Goal: Task Accomplishment & Management: Manage account settings

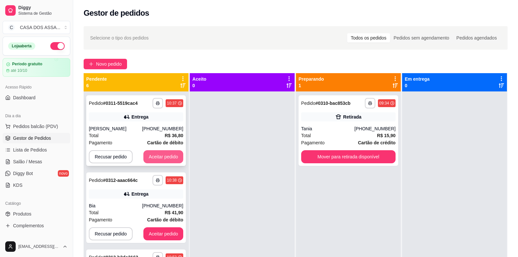
click at [154, 155] on button "Aceitar pedido" at bounding box center [163, 156] width 40 height 13
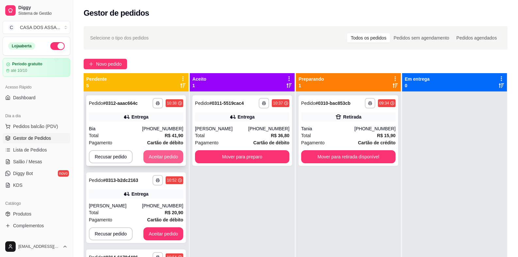
click at [159, 156] on button "Aceitar pedido" at bounding box center [163, 156] width 40 height 13
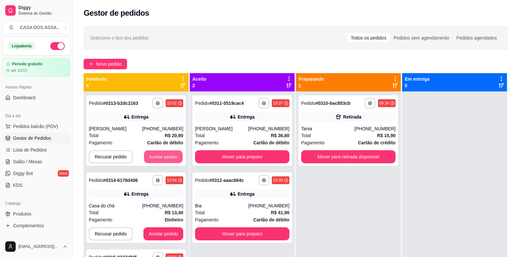
click at [159, 156] on button "Aceitar pedido" at bounding box center [163, 157] width 39 height 13
click at [159, 156] on button "Aceitar pedido" at bounding box center [163, 156] width 40 height 13
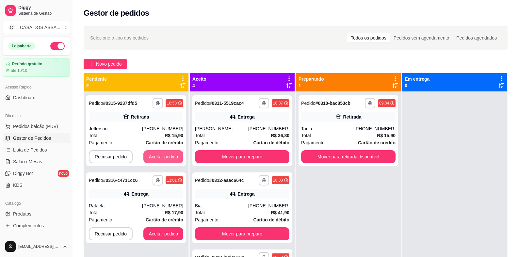
click at [159, 156] on button "Aceitar pedido" at bounding box center [163, 156] width 40 height 13
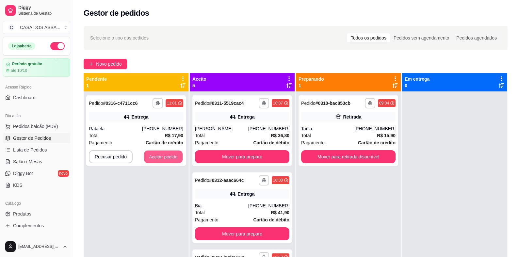
click at [159, 156] on button "Aceitar pedido" at bounding box center [163, 157] width 39 height 13
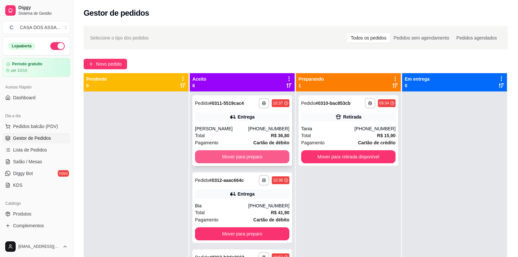
click at [231, 158] on button "Mover para preparo" at bounding box center [242, 156] width 94 height 13
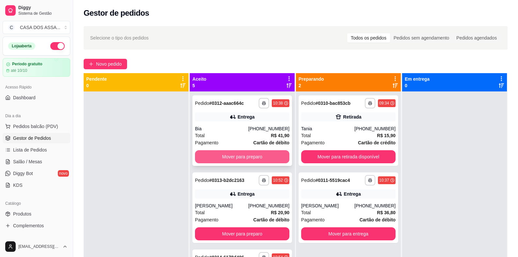
click at [233, 157] on button "Mover para preparo" at bounding box center [242, 156] width 94 height 13
click at [256, 156] on button "Mover para preparo" at bounding box center [241, 157] width 91 height 13
click at [256, 156] on button "Mover para preparo" at bounding box center [242, 156] width 94 height 13
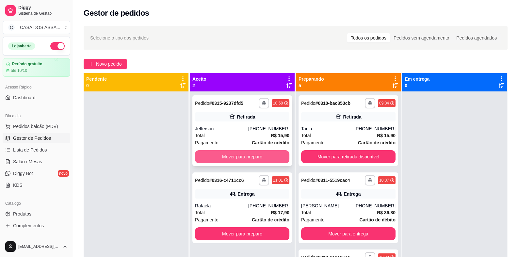
click at [256, 157] on button "Mover para preparo" at bounding box center [242, 156] width 94 height 13
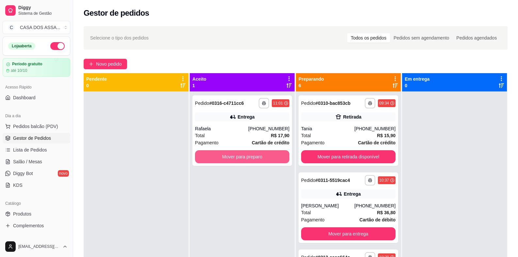
click at [256, 157] on button "Mover para preparo" at bounding box center [242, 156] width 94 height 13
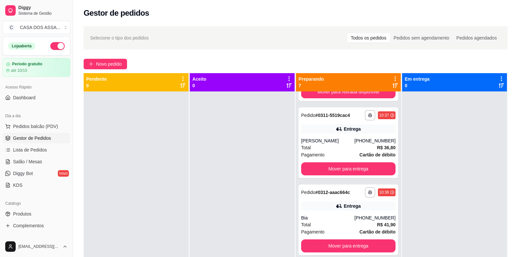
scroll to position [98, 0]
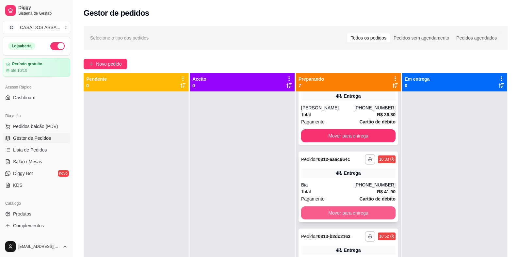
click at [343, 215] on button "Mover para entrega" at bounding box center [348, 212] width 94 height 13
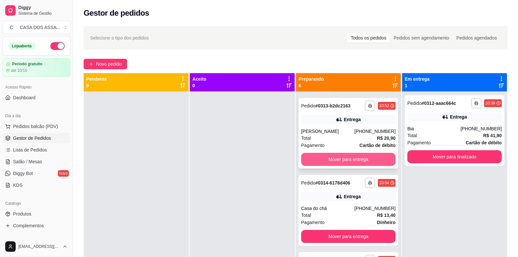
scroll to position [163, 0]
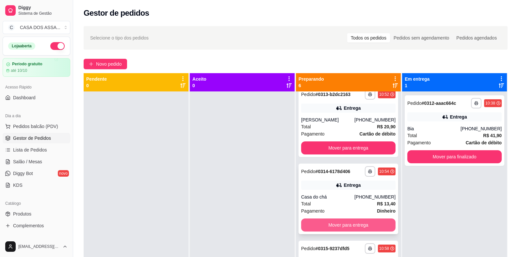
click at [343, 226] on button "Mover para entrega" at bounding box center [348, 224] width 94 height 13
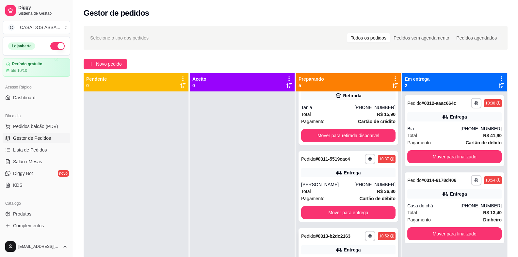
scroll to position [0, 0]
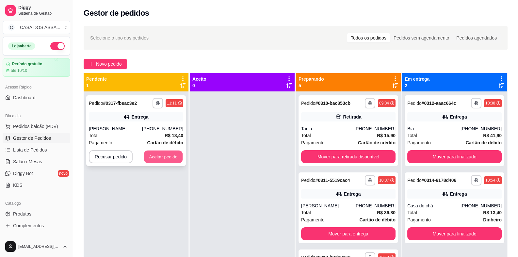
click at [166, 156] on button "Aceitar pedido" at bounding box center [163, 157] width 39 height 13
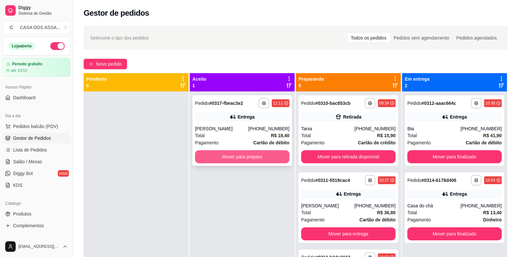
click at [230, 157] on button "Mover para preparo" at bounding box center [242, 156] width 94 height 13
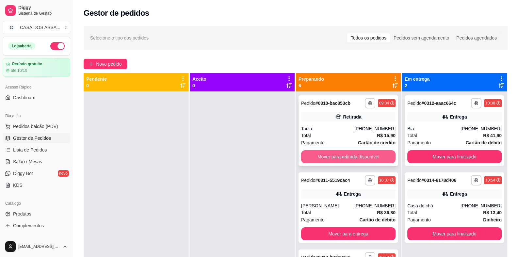
click at [344, 156] on button "Mover para retirada disponível" at bounding box center [348, 156] width 94 height 13
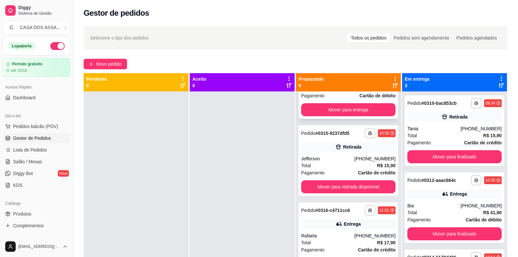
scroll to position [130, 0]
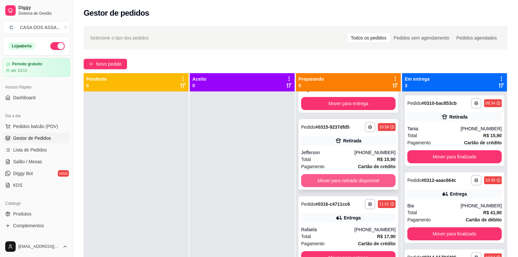
click at [341, 182] on button "Mover para retirada disponível" at bounding box center [348, 180] width 94 height 13
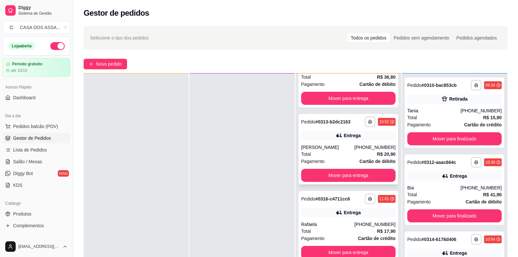
scroll to position [24, 0]
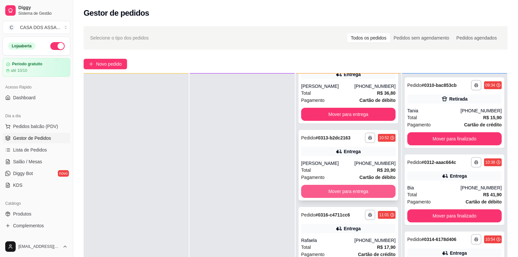
click at [338, 191] on button "Mover para entrega" at bounding box center [348, 191] width 94 height 13
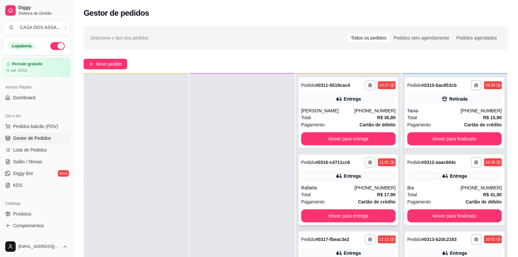
scroll to position [0, 0]
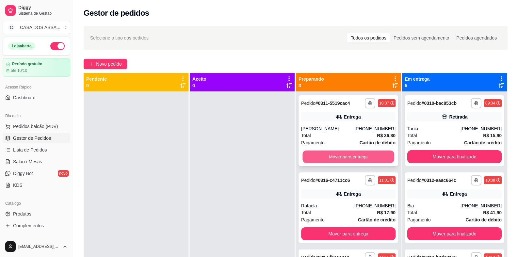
click at [333, 153] on button "Mover para entrega" at bounding box center [347, 157] width 91 height 13
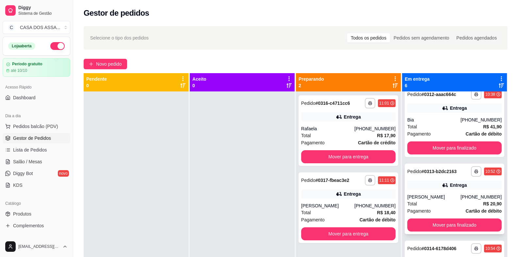
scroll to position [130, 0]
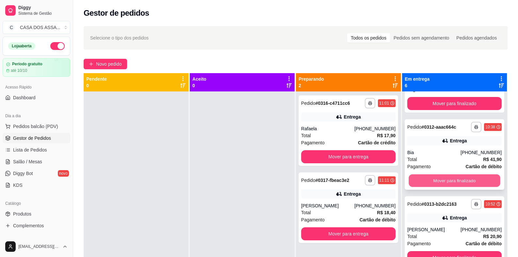
click at [449, 182] on button "Mover para finalizado" at bounding box center [453, 180] width 91 height 13
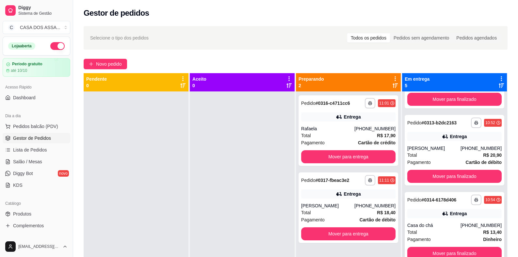
scroll to position [18, 0]
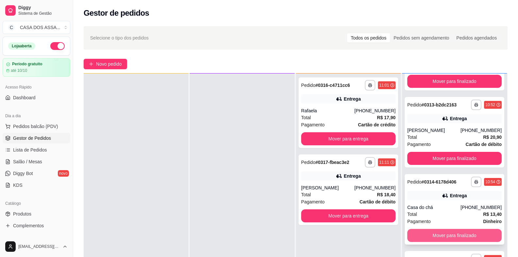
click at [443, 234] on button "Mover para finalizado" at bounding box center [454, 235] width 94 height 13
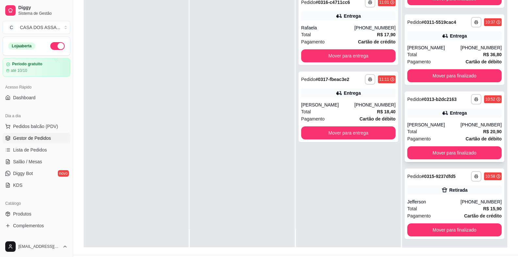
scroll to position [98, 0]
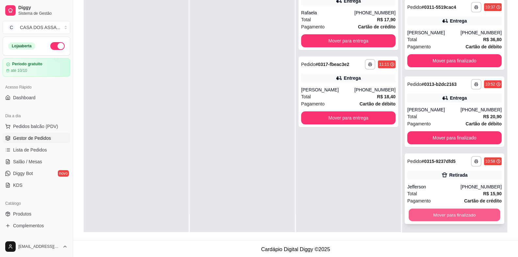
click at [440, 214] on button "Mover para finalizado" at bounding box center [453, 215] width 91 height 13
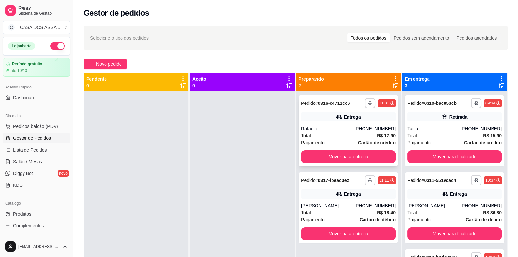
scroll to position [18, 0]
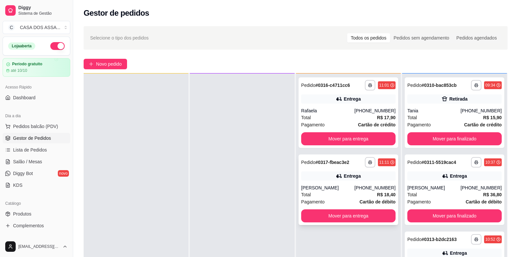
click at [327, 167] on div "**********" at bounding box center [348, 189] width 100 height 71
click at [325, 107] on div "Rafaela" at bounding box center [327, 110] width 53 height 7
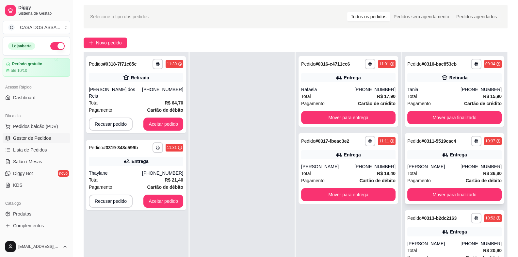
scroll to position [32, 0]
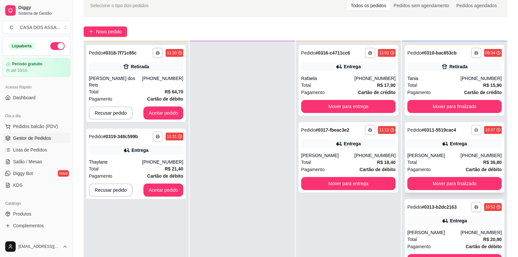
click at [473, 128] on button "button" at bounding box center [476, 130] width 10 height 10
click at [456, 152] on button "IMPRESSORA" at bounding box center [453, 152] width 47 height 10
click at [474, 208] on icon "button" at bounding box center [476, 207] width 4 height 4
click at [465, 231] on button "IMPRESSORA" at bounding box center [453, 229] width 47 height 10
click at [173, 106] on button "Aceitar pedido" at bounding box center [163, 112] width 40 height 13
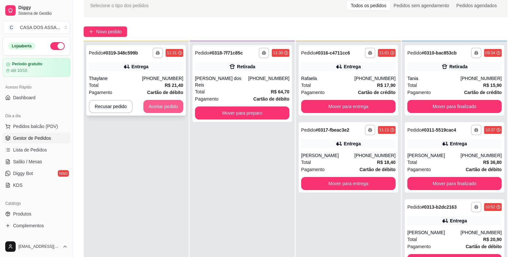
click at [173, 106] on button "Aceitar pedido" at bounding box center [163, 106] width 40 height 13
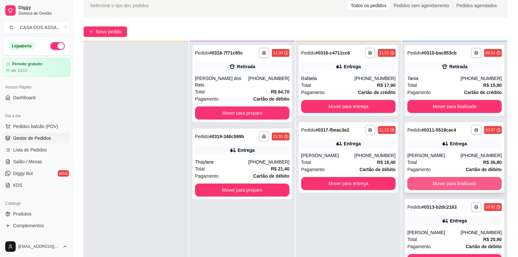
click at [442, 183] on button "Mover para finalizado" at bounding box center [454, 183] width 94 height 13
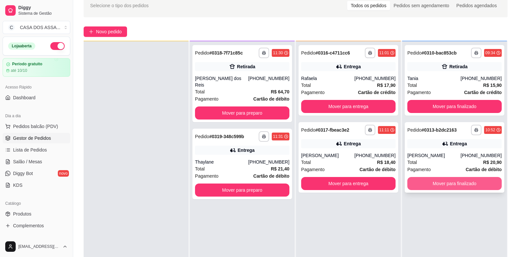
click at [442, 183] on button "Mover para finalizado" at bounding box center [454, 183] width 94 height 13
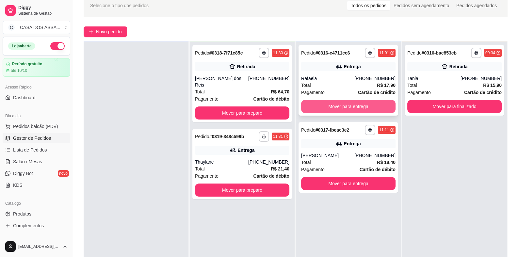
click at [331, 104] on button "Mover para entrega" at bounding box center [348, 106] width 94 height 13
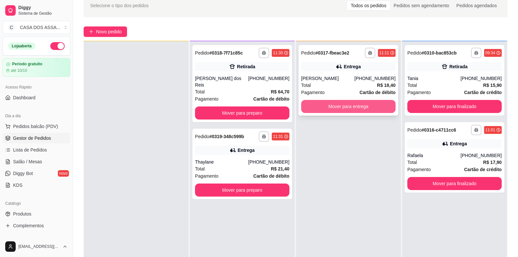
click at [337, 105] on button "Mover para entrega" at bounding box center [348, 106] width 94 height 13
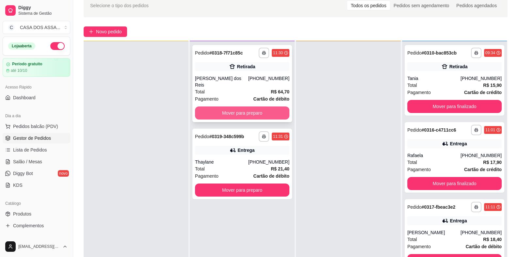
click at [237, 108] on button "Mover para preparo" at bounding box center [242, 112] width 94 height 13
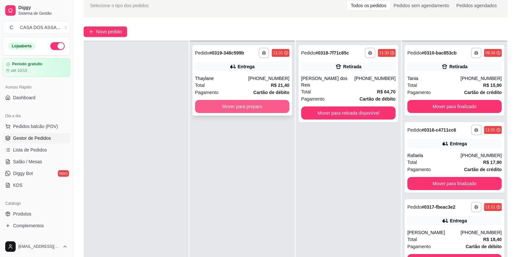
click at [249, 106] on button "Mover para preparo" at bounding box center [242, 106] width 94 height 13
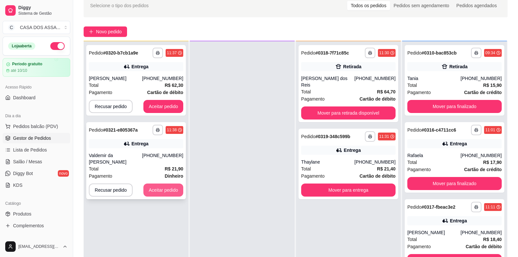
click at [168, 185] on button "Aceitar pedido" at bounding box center [163, 190] width 40 height 13
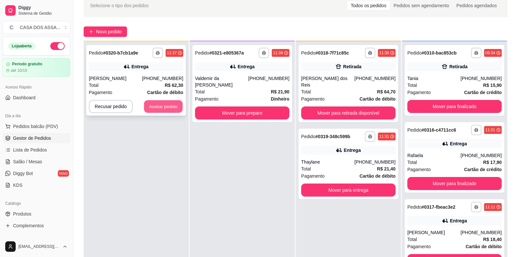
click at [165, 104] on button "Aceitar pedido" at bounding box center [163, 106] width 39 height 13
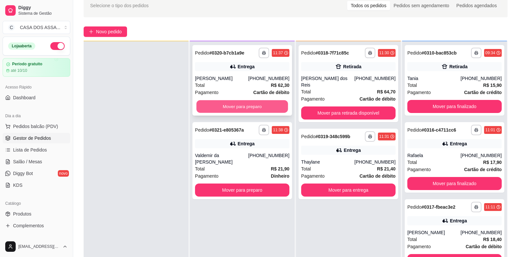
click at [235, 107] on button "Mover para preparo" at bounding box center [241, 106] width 91 height 13
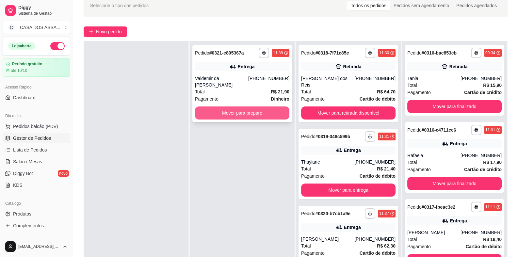
click at [239, 112] on button "Mover para preparo" at bounding box center [242, 112] width 94 height 13
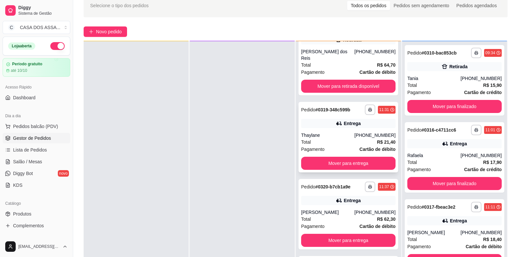
scroll to position [64, 0]
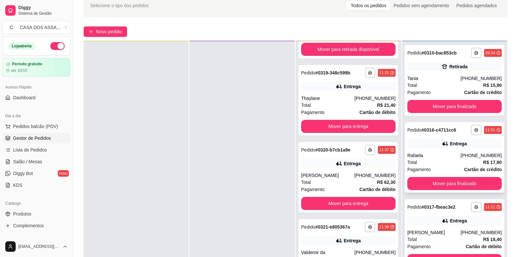
click at [447, 150] on div "**********" at bounding box center [455, 157] width 100 height 71
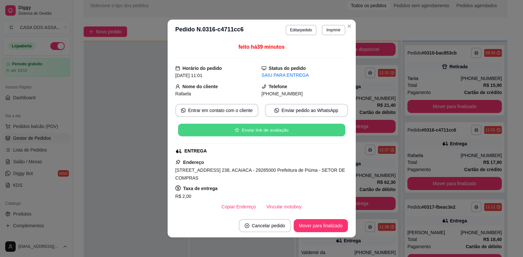
click at [285, 133] on button "Enviar link de avaliação" at bounding box center [261, 130] width 167 height 13
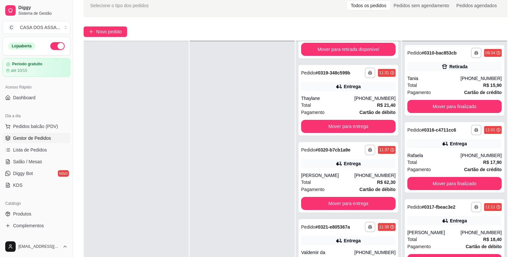
click at [156, 21] on div "**********" at bounding box center [295, 148] width 445 height 316
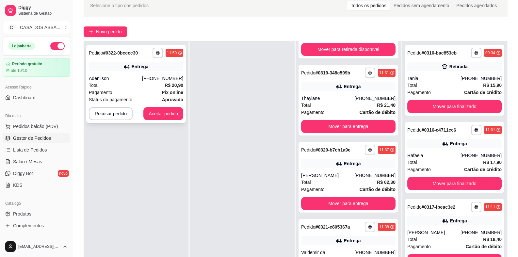
click at [159, 118] on button "Aceitar pedido" at bounding box center [163, 113] width 40 height 13
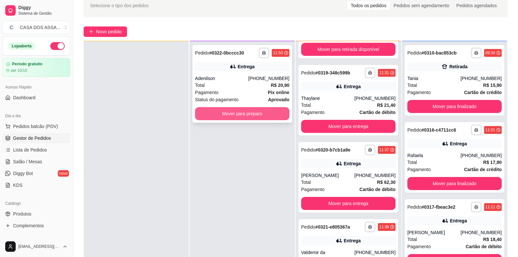
click at [229, 112] on button "Mover para preparo" at bounding box center [242, 113] width 94 height 13
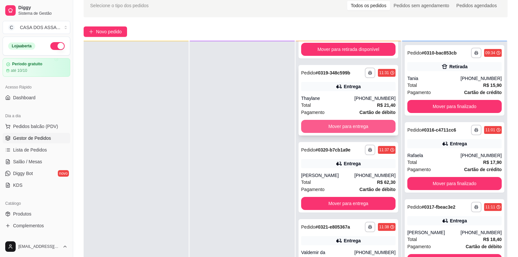
scroll to position [0, 0]
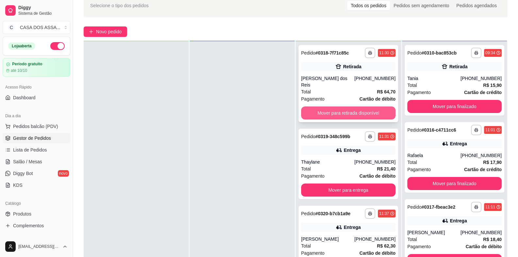
click at [347, 106] on button "Mover para retirada disponível" at bounding box center [348, 112] width 94 height 13
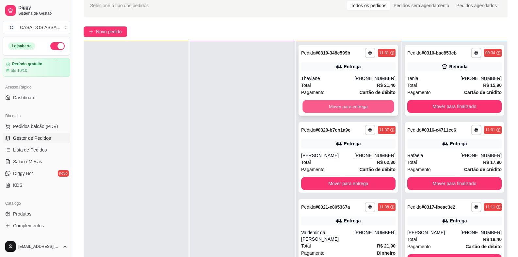
click at [347, 106] on button "Mover para entrega" at bounding box center [347, 106] width 91 height 13
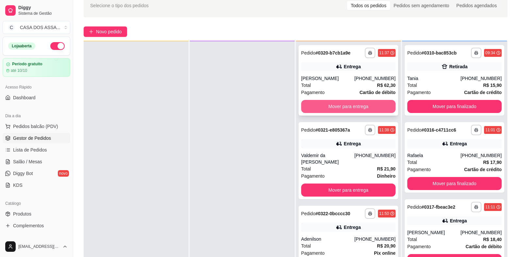
click at [347, 107] on button "Mover para entrega" at bounding box center [348, 106] width 94 height 13
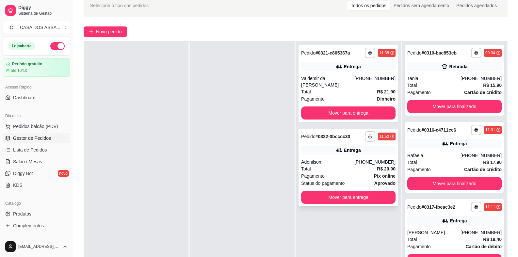
click at [320, 153] on div "Entrega" at bounding box center [348, 150] width 94 height 9
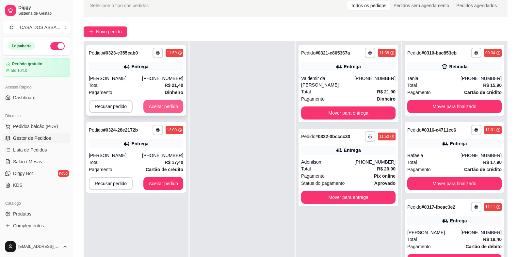
click at [152, 104] on button "Aceitar pedido" at bounding box center [163, 106] width 40 height 13
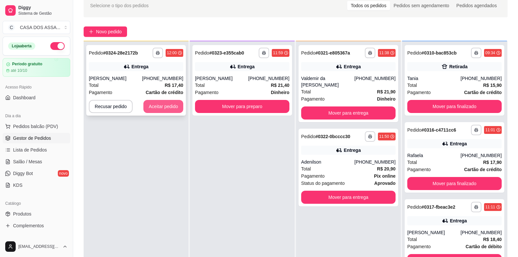
click at [172, 107] on button "Aceitar pedido" at bounding box center [163, 106] width 40 height 13
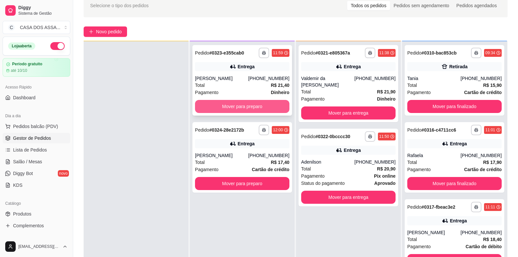
click at [254, 104] on button "Mover para preparo" at bounding box center [242, 106] width 94 height 13
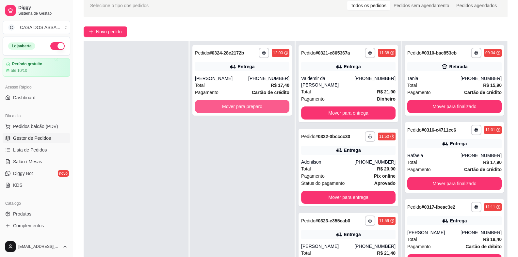
click at [254, 104] on button "Mover para preparo" at bounding box center [242, 106] width 94 height 13
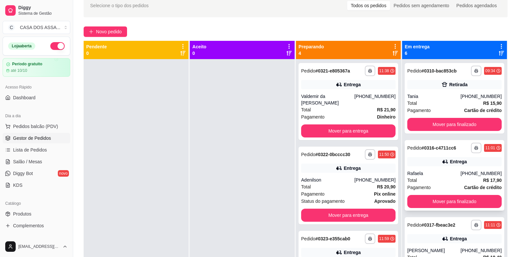
click at [431, 170] on div "Rafaela" at bounding box center [433, 173] width 53 height 7
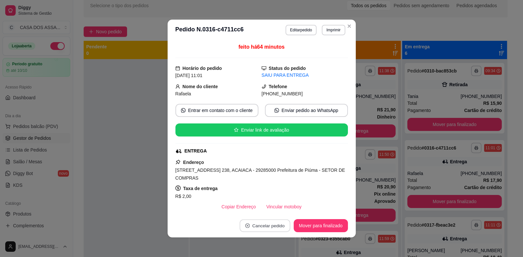
click at [253, 228] on button "Cancelar pedido" at bounding box center [264, 225] width 51 height 13
click at [278, 209] on button "Sim" at bounding box center [280, 209] width 26 height 13
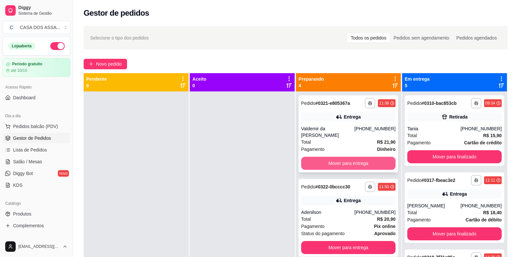
click at [327, 164] on button "Mover para entrega" at bounding box center [348, 163] width 94 height 13
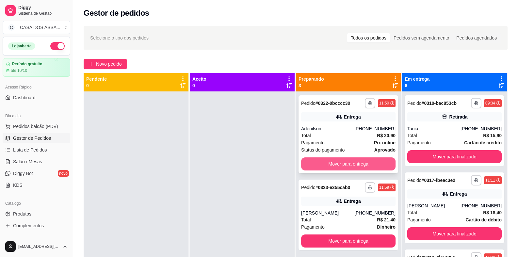
click at [329, 165] on button "Mover para entrega" at bounding box center [348, 163] width 94 height 13
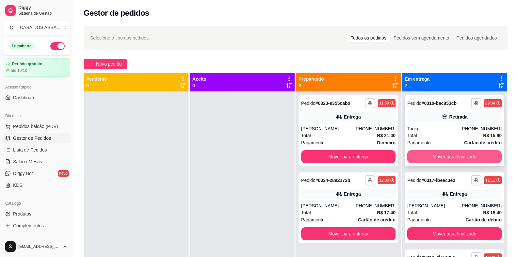
click at [441, 156] on button "Mover para finalizado" at bounding box center [454, 156] width 94 height 13
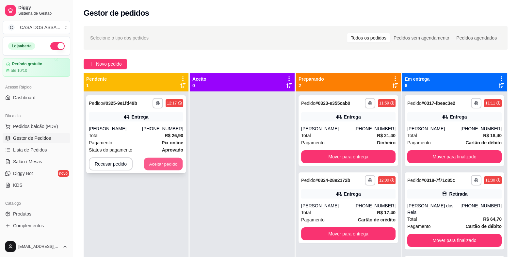
click at [155, 164] on button "Aceitar pedido" at bounding box center [163, 164] width 39 height 13
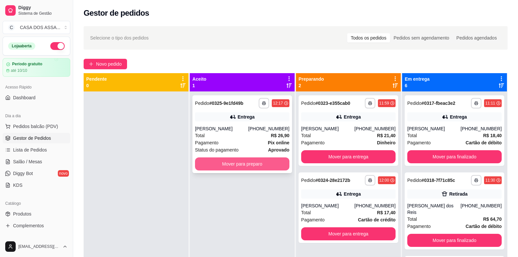
click at [246, 164] on button "Mover para preparo" at bounding box center [242, 163] width 94 height 13
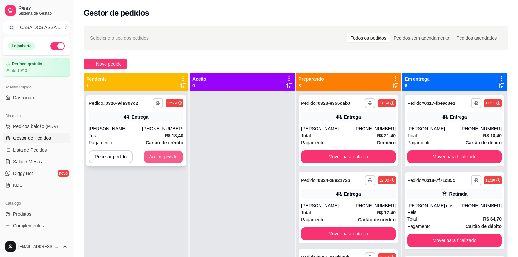
click at [170, 156] on button "Aceitar pedido" at bounding box center [163, 157] width 39 height 13
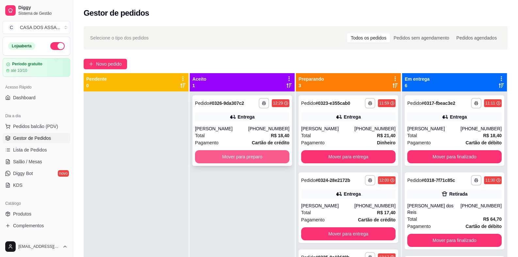
click at [268, 158] on button "Mover para preparo" at bounding box center [242, 156] width 94 height 13
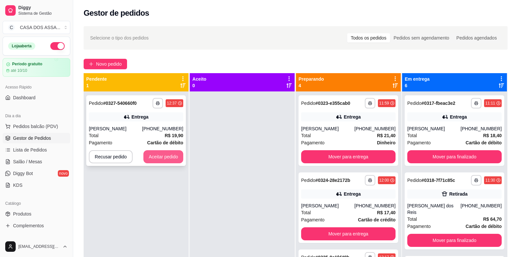
click at [158, 158] on button "Aceitar pedido" at bounding box center [163, 156] width 40 height 13
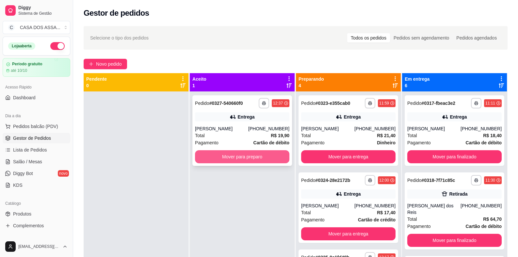
click at [232, 156] on button "Mover para preparo" at bounding box center [242, 156] width 94 height 13
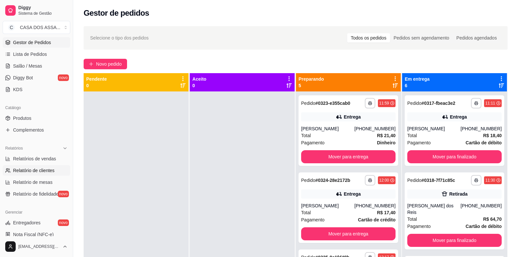
scroll to position [130, 0]
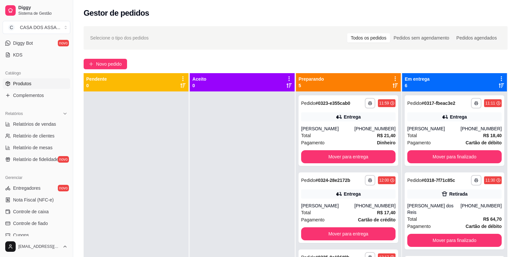
click at [39, 86] on link "Produtos" at bounding box center [37, 83] width 68 height 10
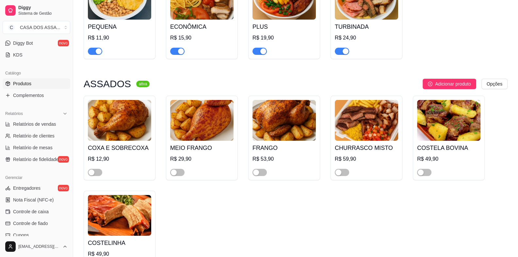
scroll to position [130, 0]
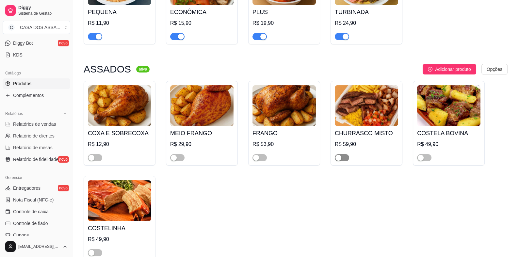
click at [344, 158] on span "button" at bounding box center [342, 157] width 14 height 7
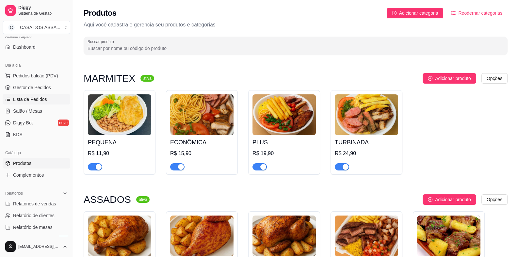
scroll to position [0, 0]
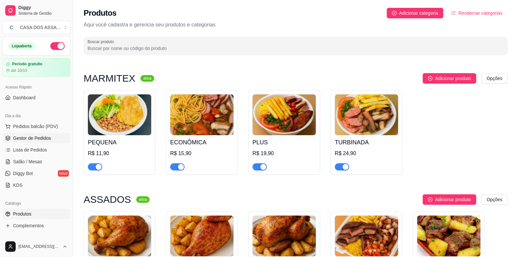
click at [48, 140] on span "Gestor de Pedidos" at bounding box center [32, 138] width 38 height 7
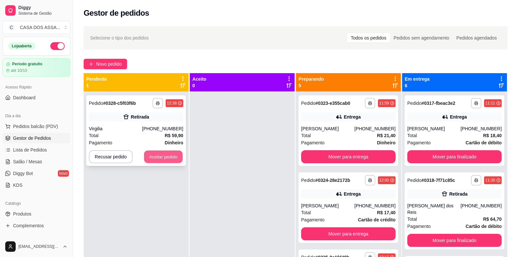
click at [163, 157] on button "Aceitar pedido" at bounding box center [163, 157] width 39 height 13
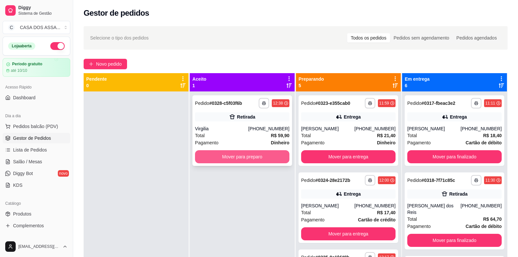
click at [233, 156] on button "Mover para preparo" at bounding box center [242, 156] width 94 height 13
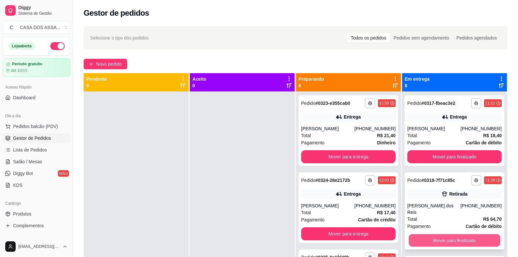
click at [438, 234] on button "Mover para finalizado" at bounding box center [453, 240] width 91 height 13
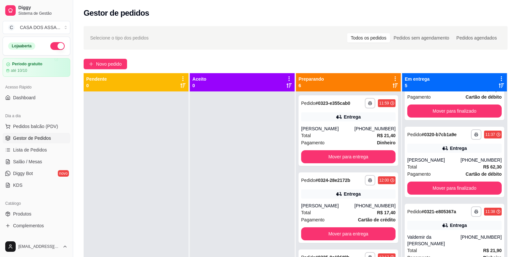
scroll to position [130, 0]
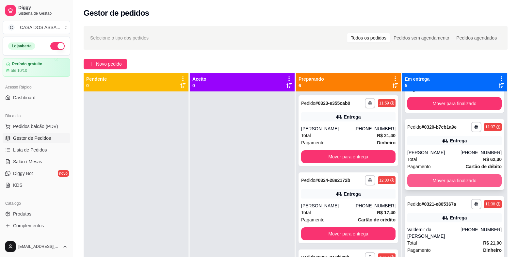
click at [439, 181] on button "Mover para finalizado" at bounding box center [454, 180] width 94 height 13
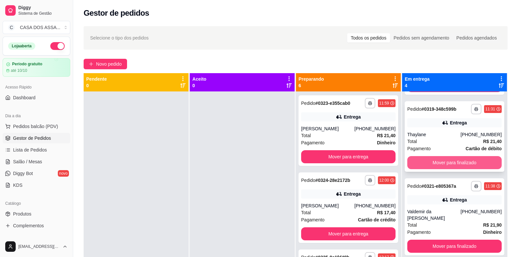
click at [447, 161] on button "Mover para finalizado" at bounding box center [454, 162] width 94 height 13
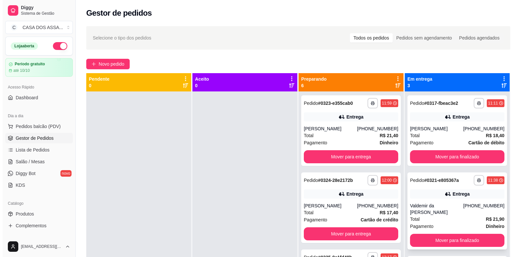
scroll to position [0, 0]
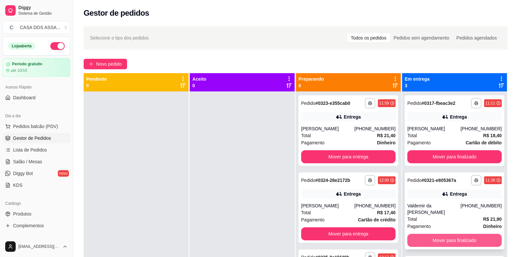
click at [441, 239] on button "Mover para finalizado" at bounding box center [454, 240] width 94 height 13
click at [446, 241] on button "Mover para finalizado" at bounding box center [453, 241] width 91 height 13
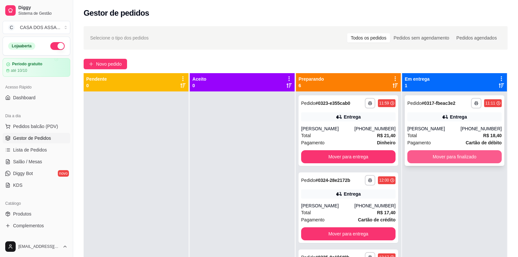
click at [467, 157] on button "Mover para finalizado" at bounding box center [454, 156] width 94 height 13
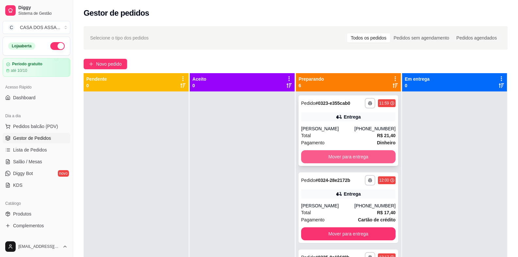
click at [343, 160] on button "Mover para entrega" at bounding box center [348, 156] width 94 height 13
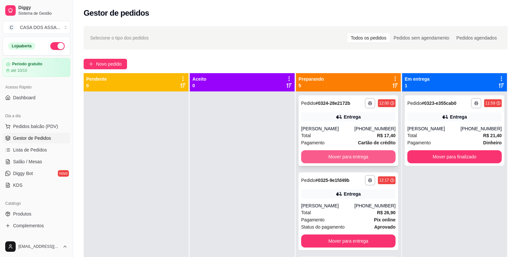
click at [345, 159] on button "Mover para entrega" at bounding box center [348, 156] width 94 height 13
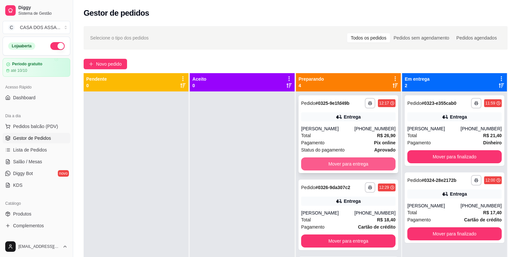
click at [348, 157] on button "Mover para entrega" at bounding box center [348, 163] width 94 height 13
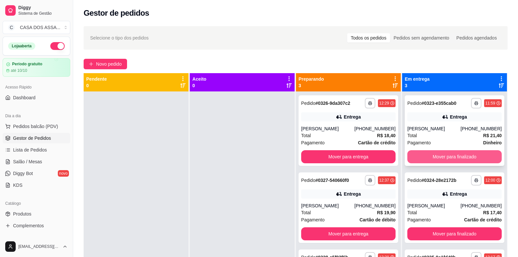
click at [453, 158] on button "Mover para finalizado" at bounding box center [454, 156] width 94 height 13
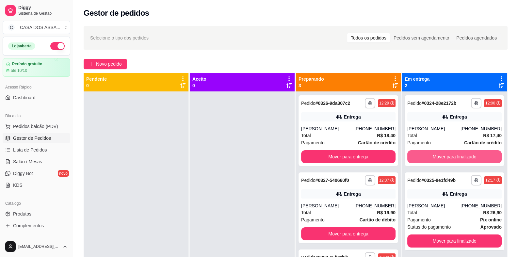
click at [453, 158] on button "Mover para finalizado" at bounding box center [454, 156] width 94 height 13
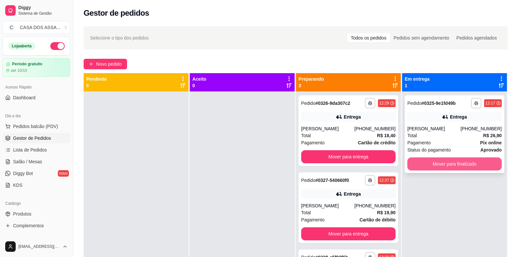
click at [452, 166] on button "Mover para finalizado" at bounding box center [454, 163] width 94 height 13
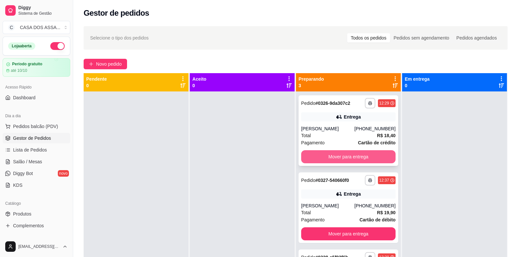
click at [352, 155] on button "Mover para entrega" at bounding box center [348, 156] width 94 height 13
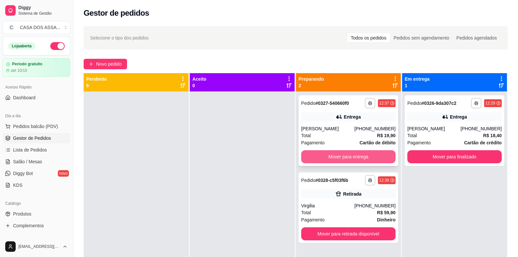
click at [353, 157] on button "Mover para entrega" at bounding box center [348, 156] width 94 height 13
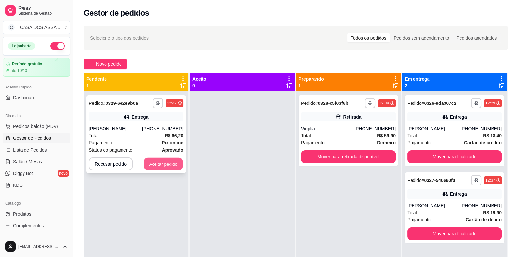
click at [166, 166] on button "Aceitar pedido" at bounding box center [163, 164] width 39 height 13
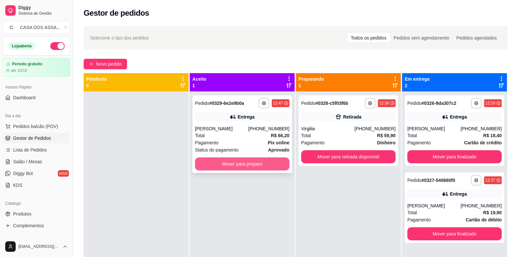
click at [225, 167] on button "Mover para preparo" at bounding box center [242, 163] width 94 height 13
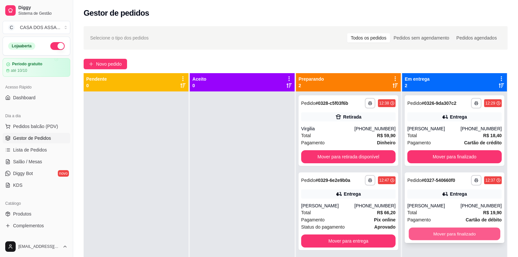
click at [456, 237] on button "Mover para finalizado" at bounding box center [453, 234] width 91 height 13
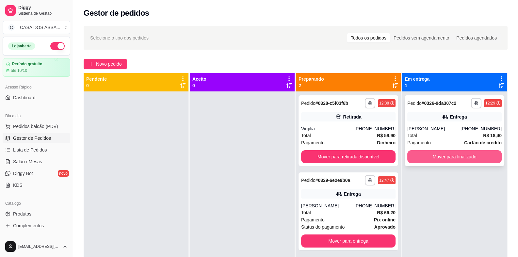
click at [448, 156] on button "Mover para finalizado" at bounding box center [454, 156] width 94 height 13
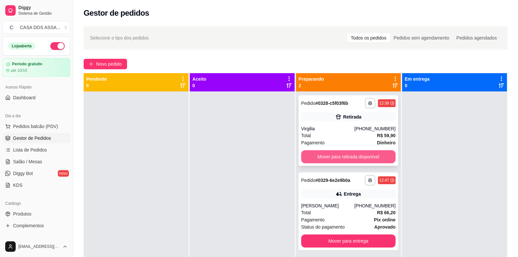
click at [356, 154] on button "Mover para retirada disponível" at bounding box center [348, 156] width 94 height 13
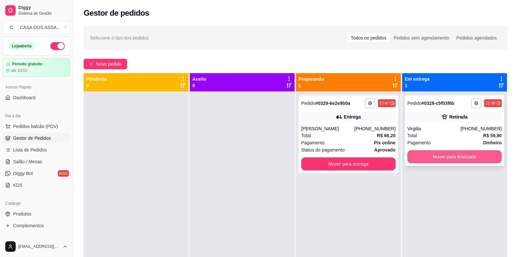
click at [444, 158] on button "Mover para finalizado" at bounding box center [454, 156] width 94 height 13
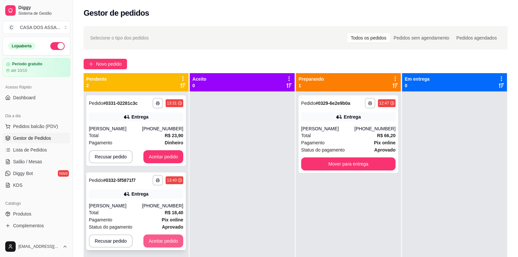
click at [161, 242] on button "Aceitar pedido" at bounding box center [163, 240] width 40 height 13
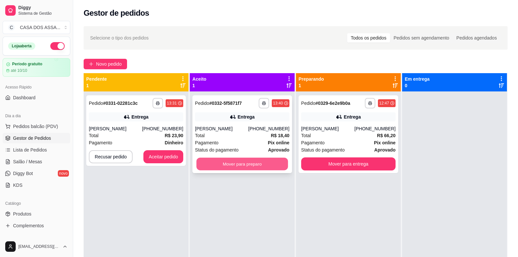
click at [232, 161] on button "Mover para preparo" at bounding box center [241, 164] width 91 height 13
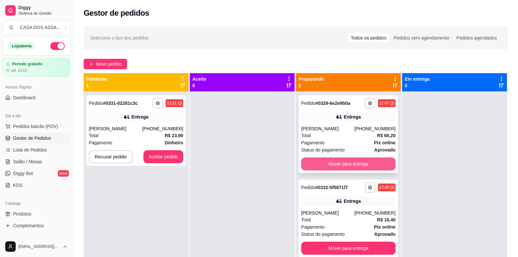
click at [332, 164] on button "Mover para entrega" at bounding box center [348, 163] width 94 height 13
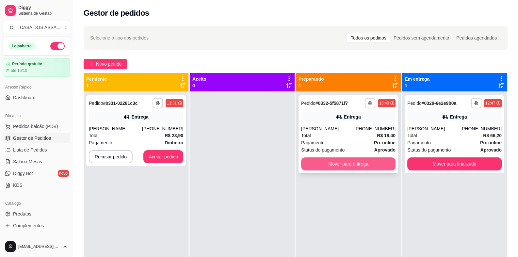
click at [373, 164] on button "Mover para entrega" at bounding box center [348, 163] width 94 height 13
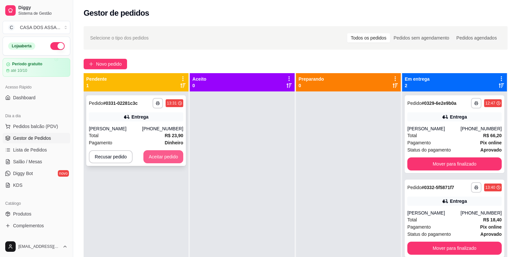
click at [153, 161] on button "Aceitar pedido" at bounding box center [163, 156] width 40 height 13
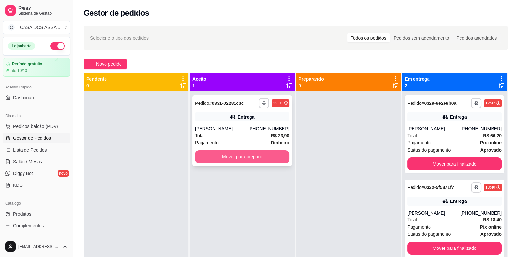
click at [222, 159] on button "Mover para preparo" at bounding box center [242, 156] width 94 height 13
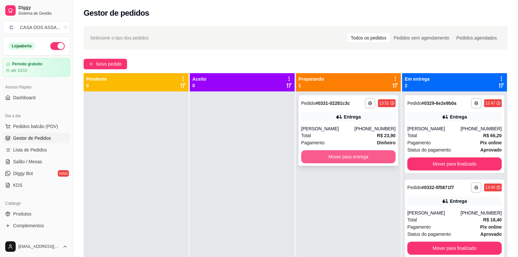
click at [345, 154] on button "Mover para entrega" at bounding box center [348, 156] width 94 height 13
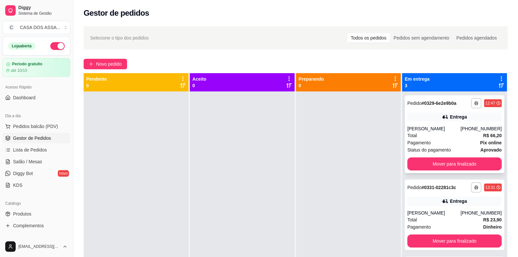
click at [471, 122] on div "**********" at bounding box center [455, 134] width 100 height 78
click at [450, 163] on button "Mover para finalizado" at bounding box center [454, 163] width 94 height 13
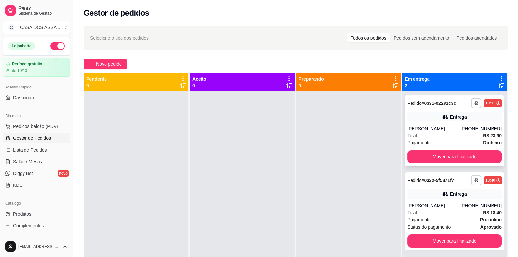
click at [430, 120] on div "Entrega" at bounding box center [454, 116] width 94 height 9
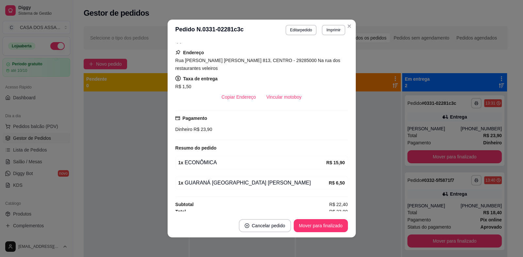
scroll to position [113, 0]
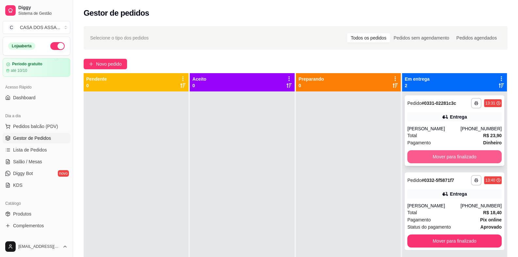
click at [454, 156] on button "Mover para finalizado" at bounding box center [454, 156] width 94 height 13
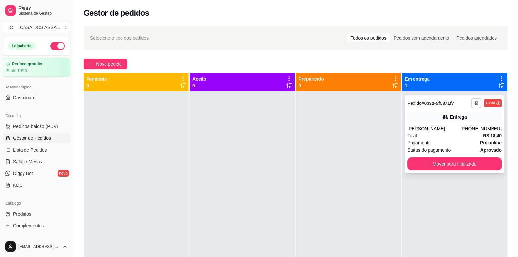
click at [434, 120] on div "Entrega" at bounding box center [454, 116] width 94 height 9
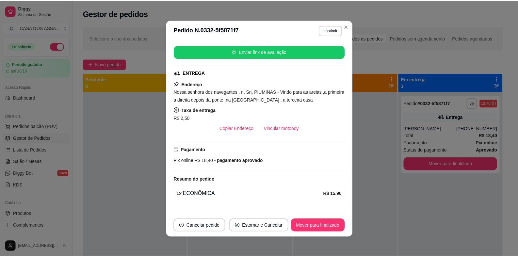
scroll to position [92, 0]
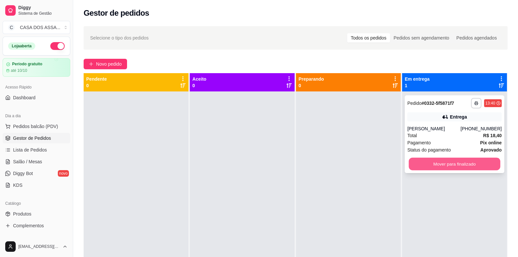
click at [438, 163] on button "Mover para finalizado" at bounding box center [453, 164] width 91 height 13
